Goal: Information Seeking & Learning: Learn about a topic

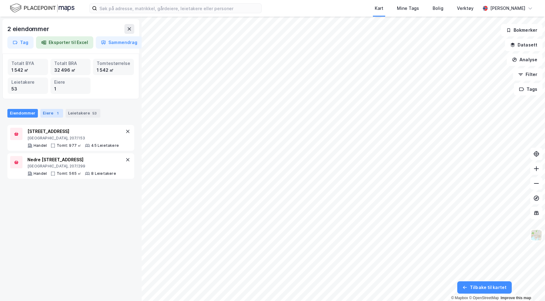
click at [54, 112] on div "1" at bounding box center [57, 113] width 6 height 6
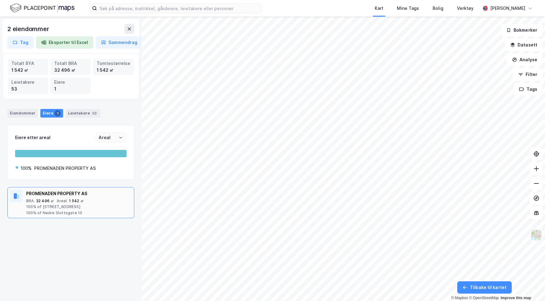
click at [73, 201] on div "1 542 ㎡" at bounding box center [76, 200] width 15 height 5
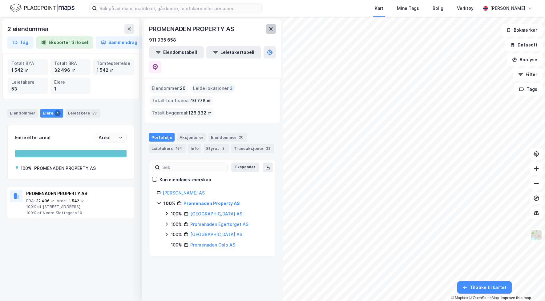
click at [272, 31] on icon at bounding box center [270, 28] width 5 height 5
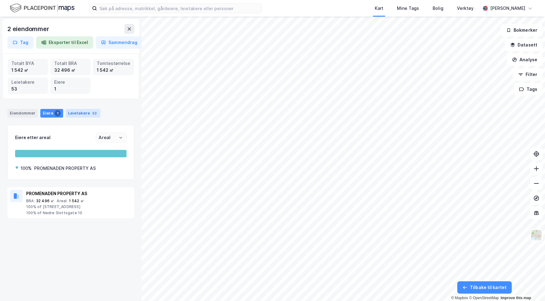
click at [85, 113] on div "Leietakere 53" at bounding box center [83, 113] width 35 height 9
